Goal: Use online tool/utility

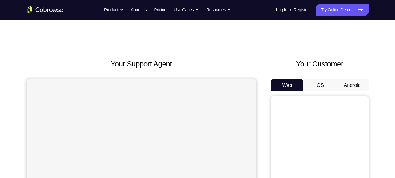
click at [349, 83] on button "Android" at bounding box center [352, 85] width 33 height 12
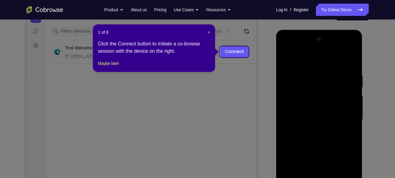
scroll to position [70, 0]
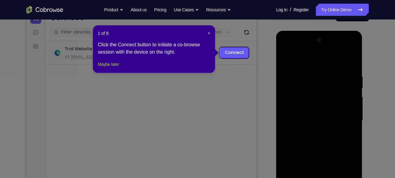
click at [118, 68] on button "Maybe later" at bounding box center [108, 64] width 21 height 7
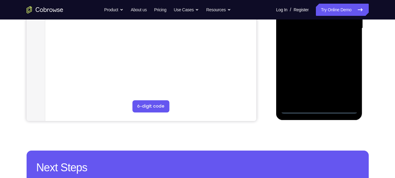
scroll to position [163, 0]
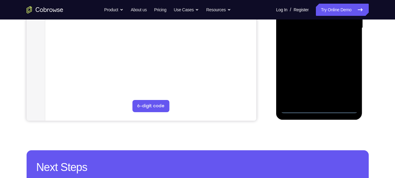
click at [320, 110] on div at bounding box center [319, 28] width 77 height 171
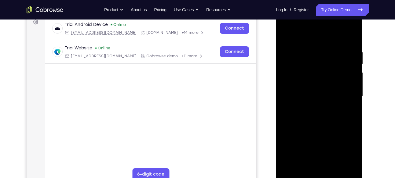
scroll to position [94, 0]
click at [346, 147] on div at bounding box center [319, 96] width 77 height 171
click at [289, 23] on div at bounding box center [319, 96] width 77 height 171
click at [345, 96] on div at bounding box center [319, 96] width 77 height 171
click at [310, 107] on div at bounding box center [319, 96] width 77 height 171
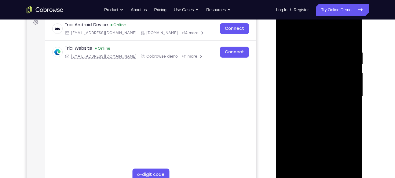
click at [303, 89] on div at bounding box center [319, 96] width 77 height 171
click at [321, 96] on div at bounding box center [319, 96] width 77 height 171
click at [313, 116] on div at bounding box center [319, 96] width 77 height 171
click at [336, 112] on div at bounding box center [319, 96] width 77 height 171
click at [328, 50] on div at bounding box center [319, 96] width 77 height 171
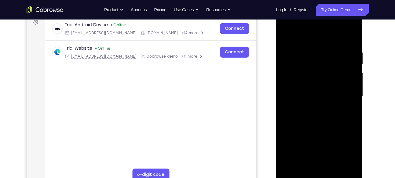
click at [351, 42] on div at bounding box center [319, 96] width 77 height 171
click at [328, 47] on div at bounding box center [319, 96] width 77 height 171
click at [351, 37] on div at bounding box center [319, 96] width 77 height 171
click at [310, 51] on div at bounding box center [319, 96] width 77 height 171
click at [350, 38] on div at bounding box center [319, 96] width 77 height 171
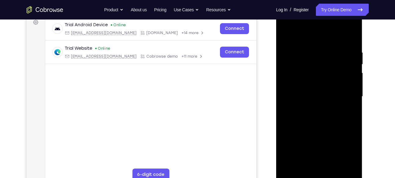
click at [347, 45] on div at bounding box center [319, 96] width 77 height 171
click at [344, 167] on div at bounding box center [319, 96] width 77 height 171
click at [351, 37] on div at bounding box center [319, 96] width 77 height 171
click at [351, 48] on div at bounding box center [319, 96] width 77 height 171
click at [342, 166] on div at bounding box center [319, 96] width 77 height 171
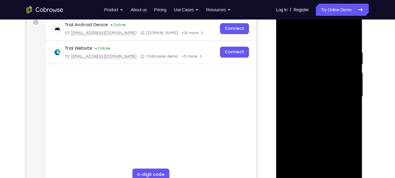
click at [351, 38] on div at bounding box center [319, 96] width 77 height 171
click at [351, 34] on div at bounding box center [319, 96] width 77 height 171
click at [287, 35] on div at bounding box center [319, 96] width 77 height 171
click at [331, 168] on div at bounding box center [319, 96] width 77 height 171
click at [318, 129] on div at bounding box center [319, 96] width 77 height 171
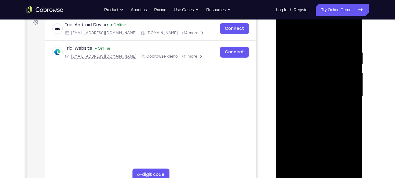
click at [330, 147] on div at bounding box center [319, 96] width 77 height 171
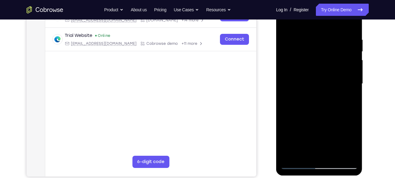
scroll to position [108, 0]
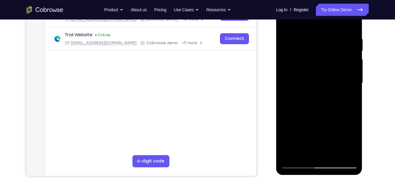
click at [306, 153] on div at bounding box center [319, 83] width 77 height 171
click at [330, 108] on div at bounding box center [319, 83] width 77 height 171
click at [305, 44] on div at bounding box center [319, 83] width 77 height 171
click at [310, 155] on div at bounding box center [319, 83] width 77 height 171
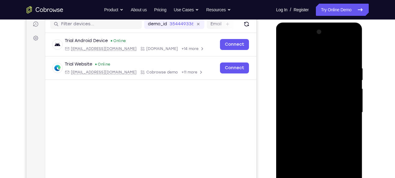
scroll to position [78, 0]
click at [350, 42] on div at bounding box center [319, 112] width 77 height 171
click at [316, 55] on div at bounding box center [319, 112] width 77 height 171
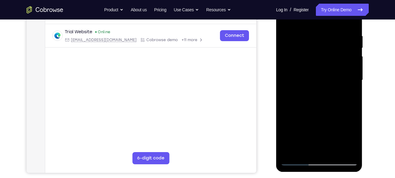
scroll to position [111, 0]
click at [343, 148] on div at bounding box center [319, 80] width 77 height 171
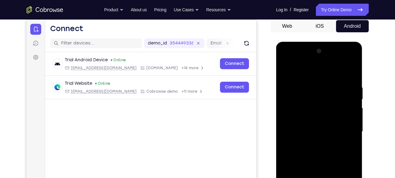
scroll to position [59, 0]
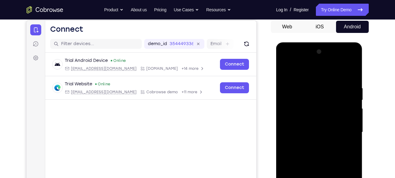
click at [354, 60] on div at bounding box center [319, 132] width 77 height 171
click at [289, 98] on div at bounding box center [319, 132] width 77 height 171
click at [354, 61] on div at bounding box center [319, 132] width 77 height 171
click at [284, 60] on div at bounding box center [319, 132] width 77 height 171
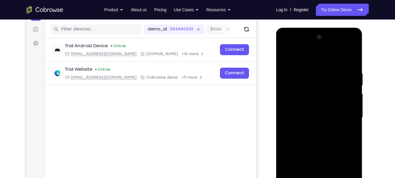
scroll to position [74, 0]
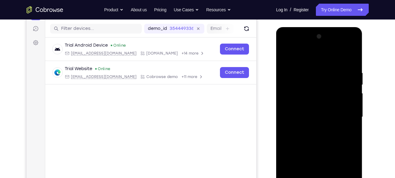
click at [286, 46] on div at bounding box center [319, 117] width 77 height 171
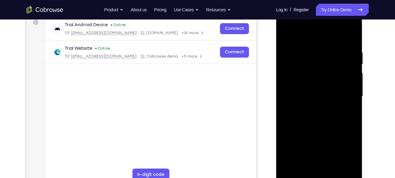
scroll to position [95, 0]
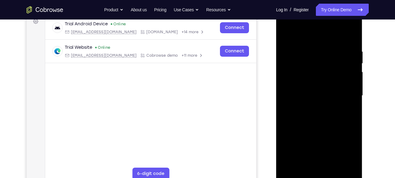
click at [304, 141] on div at bounding box center [319, 95] width 77 height 171
click at [326, 145] on div at bounding box center [319, 95] width 77 height 171
click at [333, 145] on div at bounding box center [319, 95] width 77 height 171
click at [320, 143] on div at bounding box center [319, 95] width 77 height 171
click at [348, 141] on div at bounding box center [319, 95] width 77 height 171
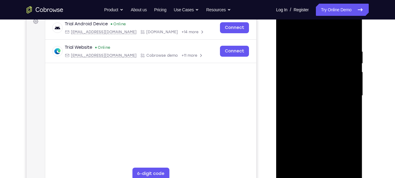
click at [322, 122] on div at bounding box center [319, 95] width 77 height 171
click at [311, 133] on div at bounding box center [319, 95] width 77 height 171
click at [318, 146] on div at bounding box center [319, 95] width 77 height 171
click at [313, 144] on div at bounding box center [319, 95] width 77 height 171
click at [345, 143] on div at bounding box center [319, 95] width 77 height 171
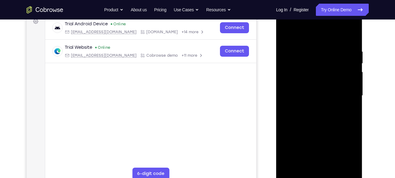
click at [313, 143] on div at bounding box center [319, 95] width 77 height 171
click at [298, 145] on div at bounding box center [319, 95] width 77 height 171
click at [332, 133] on div at bounding box center [319, 95] width 77 height 171
click at [348, 109] on div at bounding box center [319, 95] width 77 height 171
click at [285, 34] on div at bounding box center [319, 95] width 77 height 171
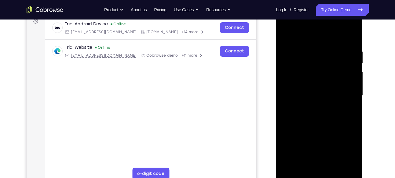
click at [293, 56] on div at bounding box center [319, 95] width 77 height 171
click at [320, 60] on div at bounding box center [319, 95] width 77 height 171
click at [344, 142] on div at bounding box center [319, 95] width 77 height 171
click at [287, 163] on div at bounding box center [319, 95] width 77 height 171
click at [298, 154] on div at bounding box center [319, 95] width 77 height 171
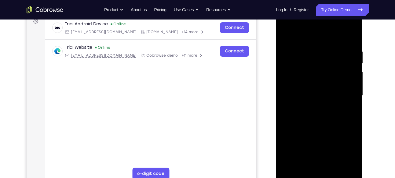
click at [298, 154] on div at bounding box center [319, 95] width 77 height 171
click at [283, 165] on div at bounding box center [319, 95] width 77 height 171
click at [322, 167] on div at bounding box center [319, 95] width 77 height 171
click at [319, 145] on div at bounding box center [319, 95] width 77 height 171
click at [313, 144] on div at bounding box center [319, 95] width 77 height 171
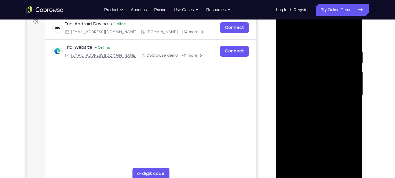
click at [346, 146] on div at bounding box center [319, 95] width 77 height 171
click at [311, 143] on div at bounding box center [319, 95] width 77 height 171
click at [300, 143] on div at bounding box center [319, 95] width 77 height 171
click at [333, 136] on div at bounding box center [319, 95] width 77 height 171
click at [349, 35] on div at bounding box center [319, 95] width 77 height 171
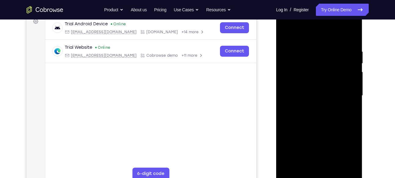
click at [311, 146] on div at bounding box center [319, 95] width 77 height 171
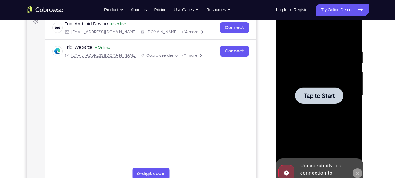
click at [360, 171] on button at bounding box center [357, 174] width 10 height 10
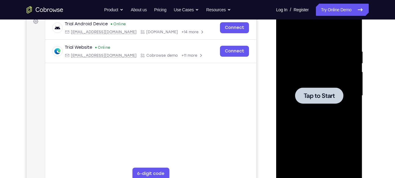
click at [325, 102] on div at bounding box center [319, 96] width 48 height 16
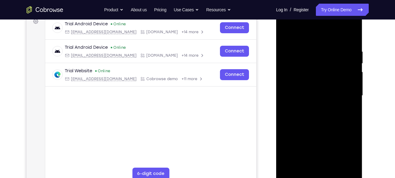
click at [317, 175] on div at bounding box center [319, 95] width 77 height 171
click at [345, 151] on div at bounding box center [319, 95] width 77 height 171
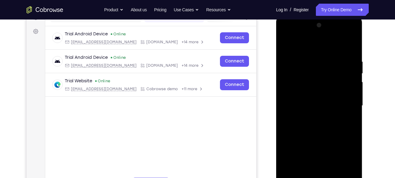
scroll to position [82, 0]
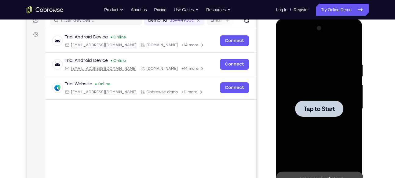
click at [311, 109] on span "Tap to Start" at bounding box center [319, 109] width 31 height 6
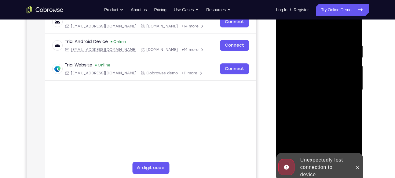
scroll to position [101, 0]
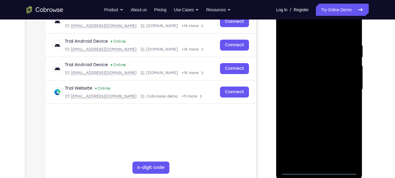
click at [319, 171] on div at bounding box center [319, 89] width 77 height 171
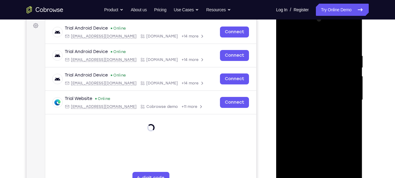
scroll to position [90, 0]
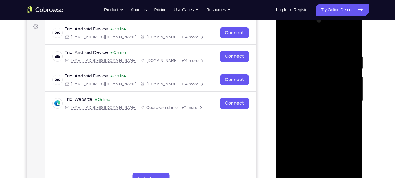
click at [347, 156] on div at bounding box center [319, 101] width 77 height 171
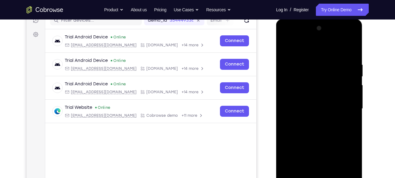
scroll to position [83, 0]
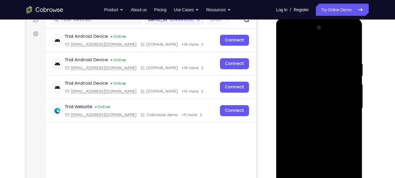
click at [285, 38] on div at bounding box center [319, 108] width 77 height 171
click at [343, 104] on div at bounding box center [319, 108] width 77 height 171
click at [312, 118] on div at bounding box center [319, 108] width 77 height 171
click at [308, 100] on div at bounding box center [319, 108] width 77 height 171
click at [323, 107] on div at bounding box center [319, 108] width 77 height 171
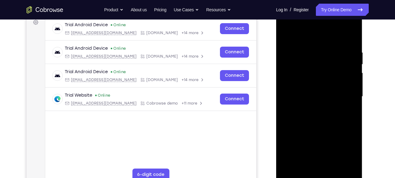
scroll to position [95, 0]
click at [346, 49] on div at bounding box center [319, 96] width 77 height 171
click at [352, 43] on div at bounding box center [319, 96] width 77 height 171
click at [344, 53] on div at bounding box center [319, 96] width 77 height 171
click at [351, 166] on div at bounding box center [319, 96] width 77 height 171
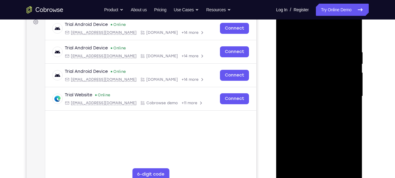
click at [344, 36] on div at bounding box center [319, 96] width 77 height 171
click at [346, 35] on div at bounding box center [319, 96] width 77 height 171
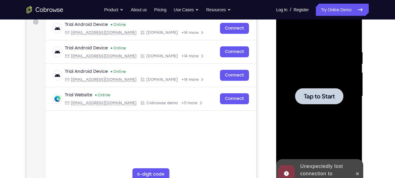
click at [329, 97] on span "Tap to Start" at bounding box center [319, 96] width 31 height 6
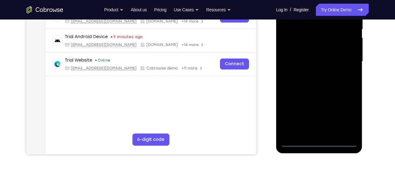
scroll to position [130, 0]
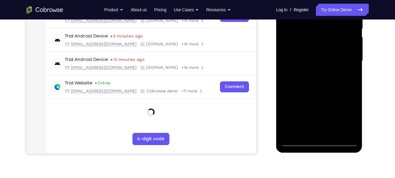
click at [318, 140] on div at bounding box center [319, 61] width 77 height 171
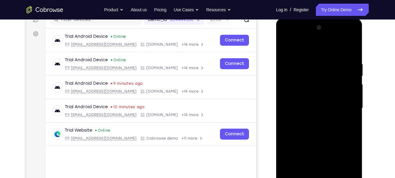
scroll to position [80, 0]
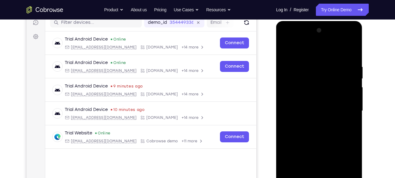
click at [347, 163] on div at bounding box center [319, 111] width 77 height 171
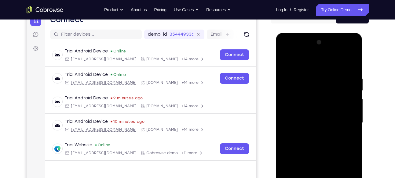
click at [287, 53] on div at bounding box center [319, 123] width 77 height 171
click at [344, 120] on div at bounding box center [319, 123] width 77 height 171
click at [314, 134] on div at bounding box center [319, 123] width 77 height 171
click at [313, 119] on div at bounding box center [319, 123] width 77 height 171
click at [318, 122] on div at bounding box center [319, 123] width 77 height 171
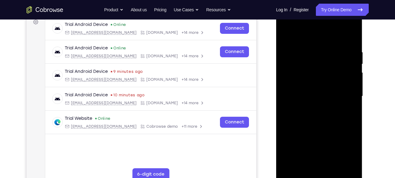
scroll to position [95, 0]
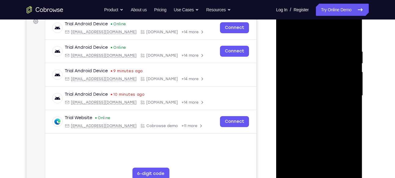
click at [323, 115] on div at bounding box center [319, 95] width 77 height 171
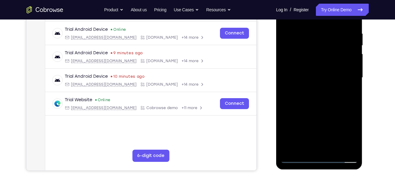
scroll to position [104, 0]
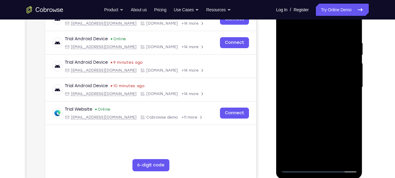
click at [324, 115] on div at bounding box center [319, 87] width 77 height 171
click at [333, 158] on div at bounding box center [319, 87] width 77 height 171
click at [312, 119] on div at bounding box center [319, 87] width 77 height 171
click at [286, 24] on div at bounding box center [319, 87] width 77 height 171
click at [307, 36] on div at bounding box center [319, 87] width 77 height 171
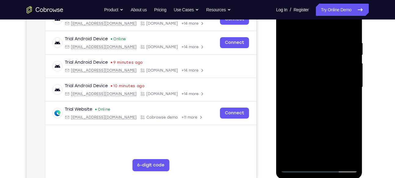
click at [344, 155] on div at bounding box center [319, 87] width 77 height 171
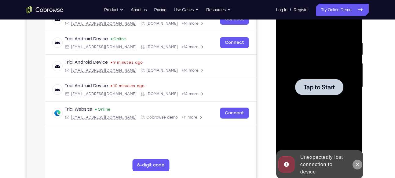
click at [359, 167] on button at bounding box center [357, 165] width 10 height 10
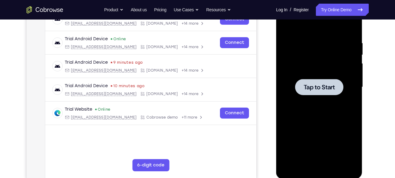
click at [323, 85] on span "Tap to Start" at bounding box center [319, 87] width 31 height 6
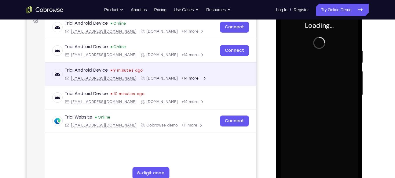
scroll to position [96, 0]
